Goal: Transaction & Acquisition: Download file/media

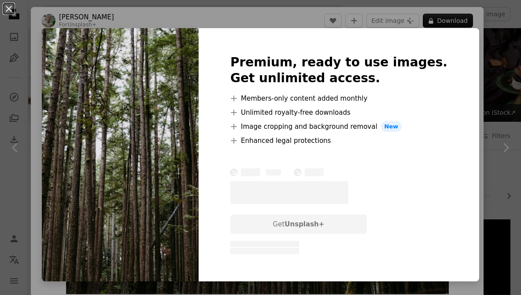
scroll to position [120, 0]
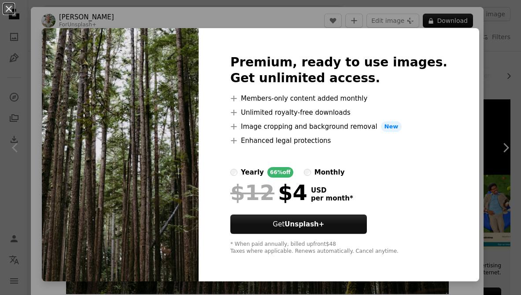
click at [471, 89] on div "An X shape Premium, ready to use images. Get unlimited access. A plus sign Memb…" at bounding box center [260, 147] width 521 height 295
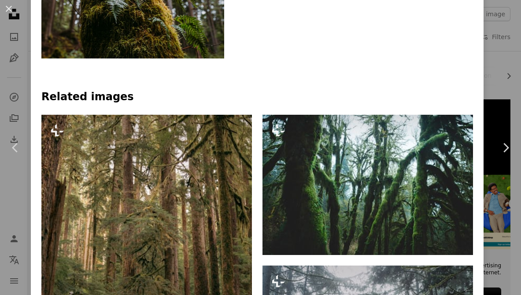
scroll to position [525, 0]
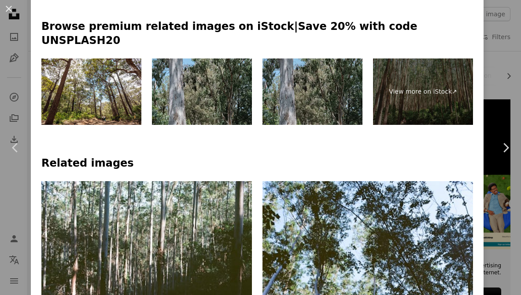
scroll to position [648, 0]
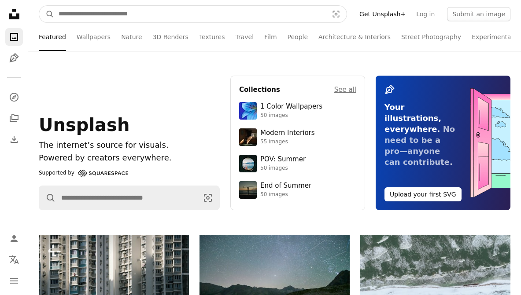
click at [187, 9] on input "Find visuals sitewide" at bounding box center [189, 14] width 271 height 17
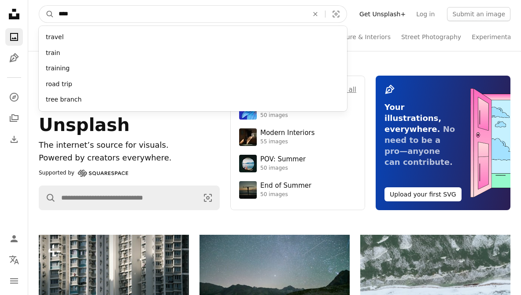
type input "*****"
click button "A magnifying glass" at bounding box center [46, 14] width 15 height 17
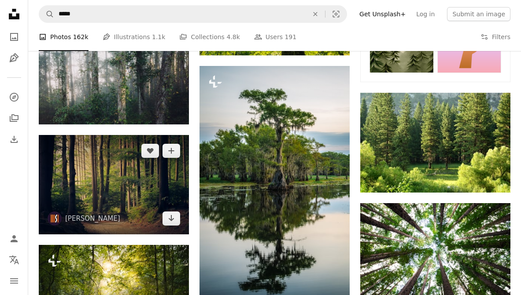
scroll to position [525, 0]
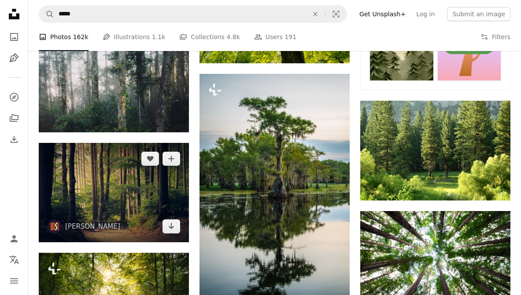
click at [113, 190] on img at bounding box center [114, 193] width 150 height 100
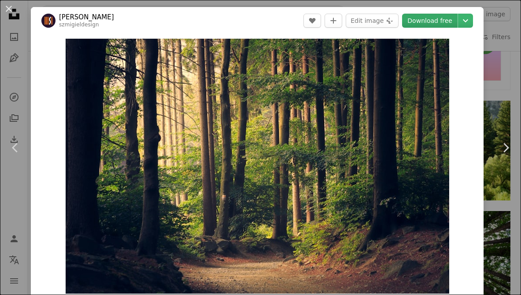
click at [457, 22] on link "Download free" at bounding box center [429, 21] width 55 height 14
